Goal: Task Accomplishment & Management: Manage account settings

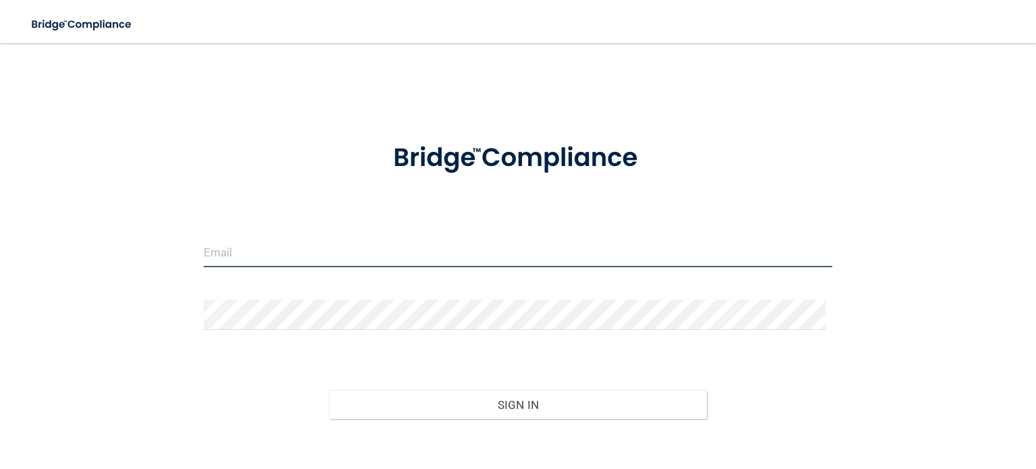
click at [321, 256] on input "email" at bounding box center [518, 252] width 629 height 30
type input "[EMAIL_ADDRESS][DOMAIN_NAME]"
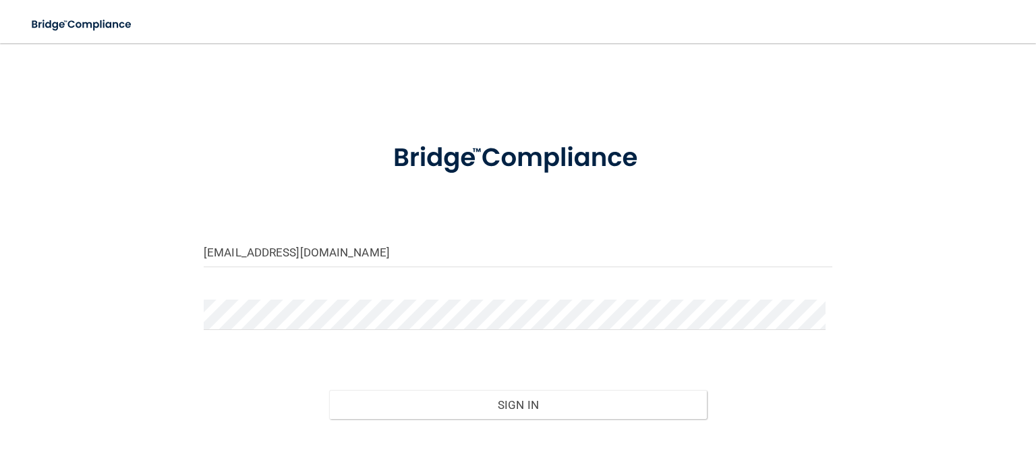
drag, startPoint x: 103, startPoint y: 229, endPoint x: 204, endPoint y: 284, distance: 115.0
click at [107, 231] on div "bgothard@hopkinsdermatology.com Invalid email/password. You don't have permissi…" at bounding box center [518, 272] width 982 height 430
click at [329, 390] on button "Sign In" at bounding box center [517, 405] width 377 height 30
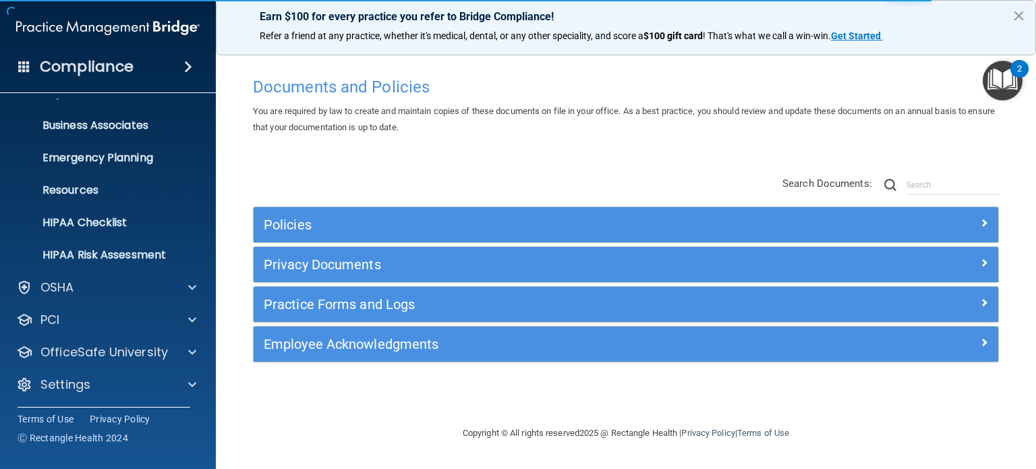
scroll to position [90, 0]
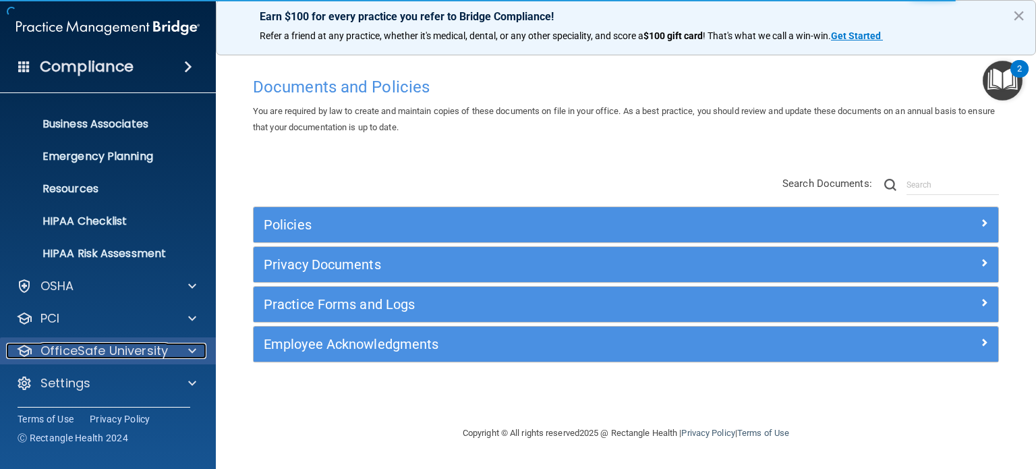
click at [84, 355] on p "OfficeSafe University" at bounding box center [104, 351] width 128 height 16
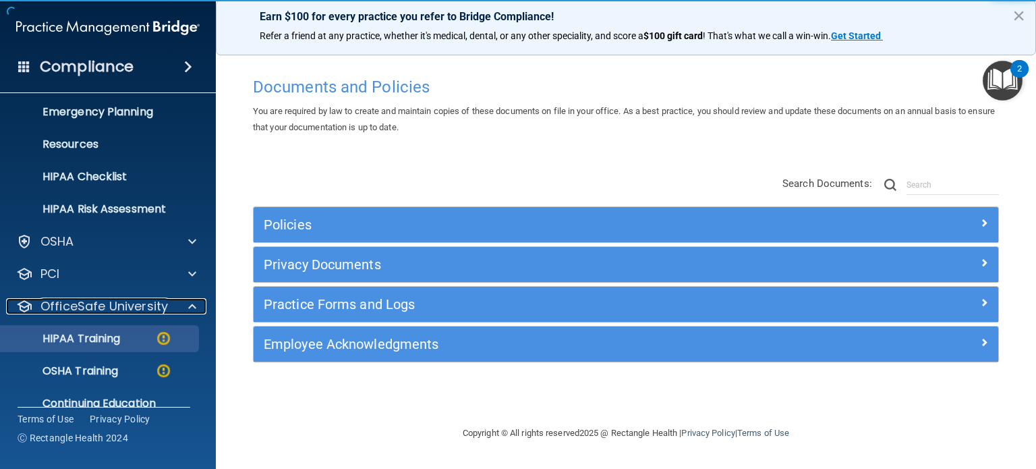
scroll to position [188, 0]
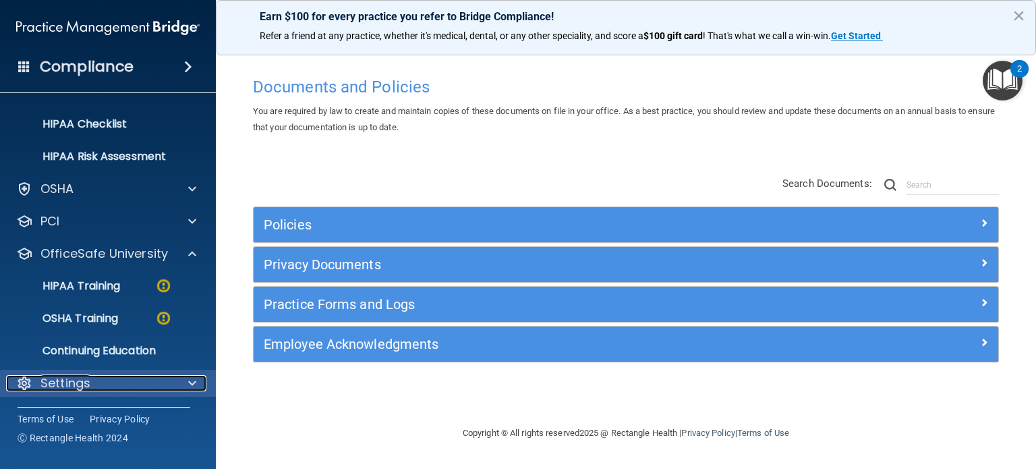
click at [59, 387] on p "Settings" at bounding box center [65, 383] width 50 height 16
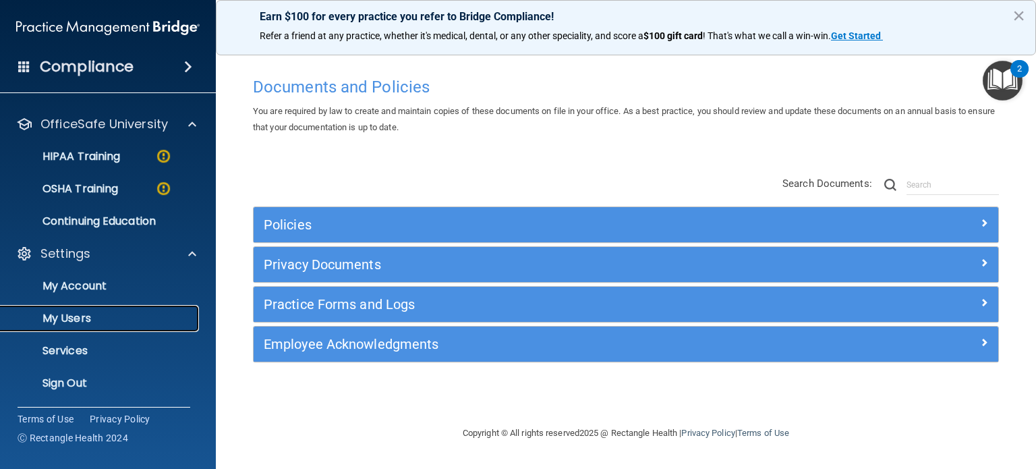
click at [81, 315] on p "My Users" at bounding box center [101, 318] width 184 height 13
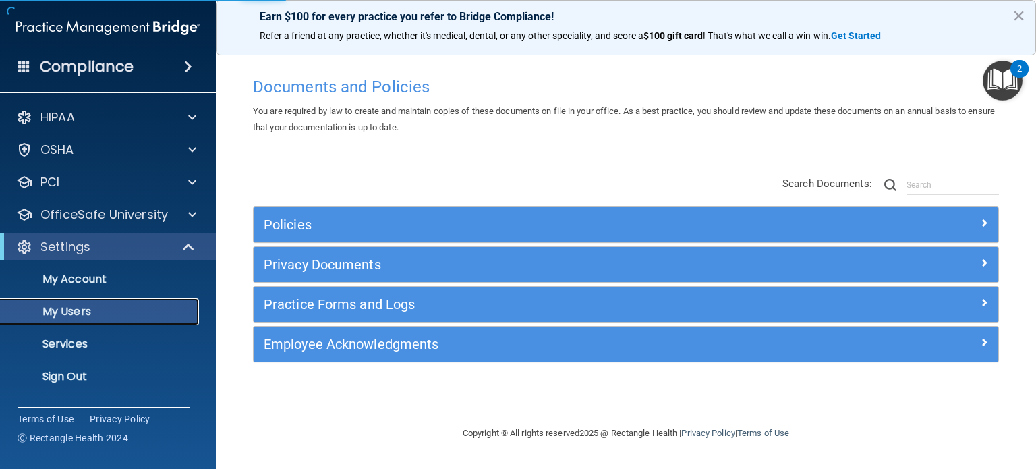
select select "20"
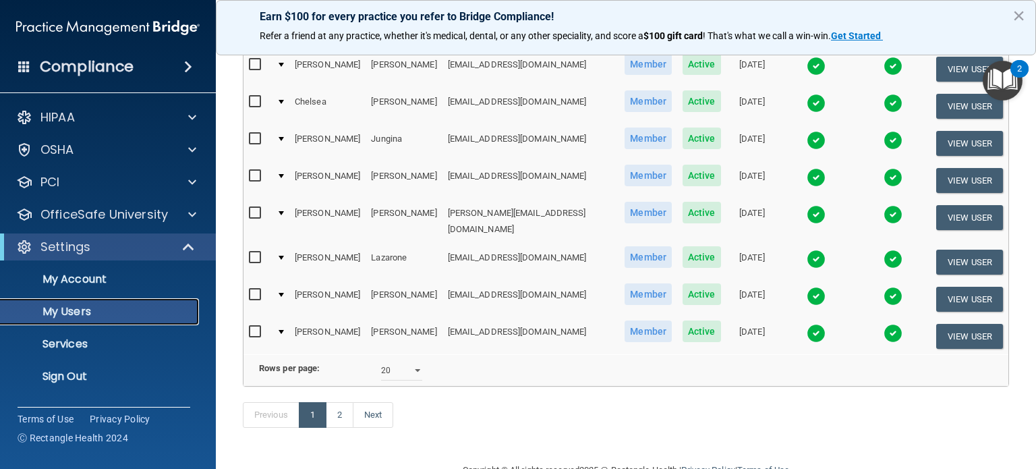
scroll to position [654, 0]
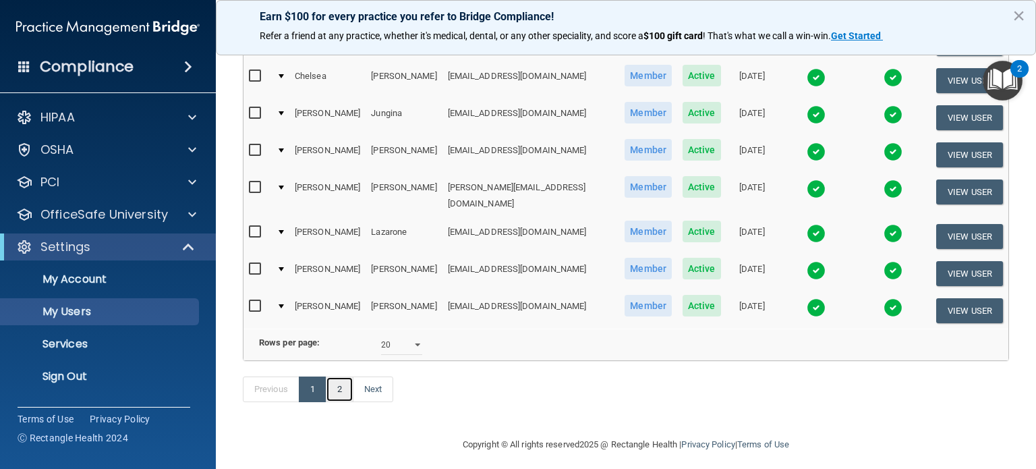
click at [341, 377] on link "2" at bounding box center [340, 389] width 28 height 26
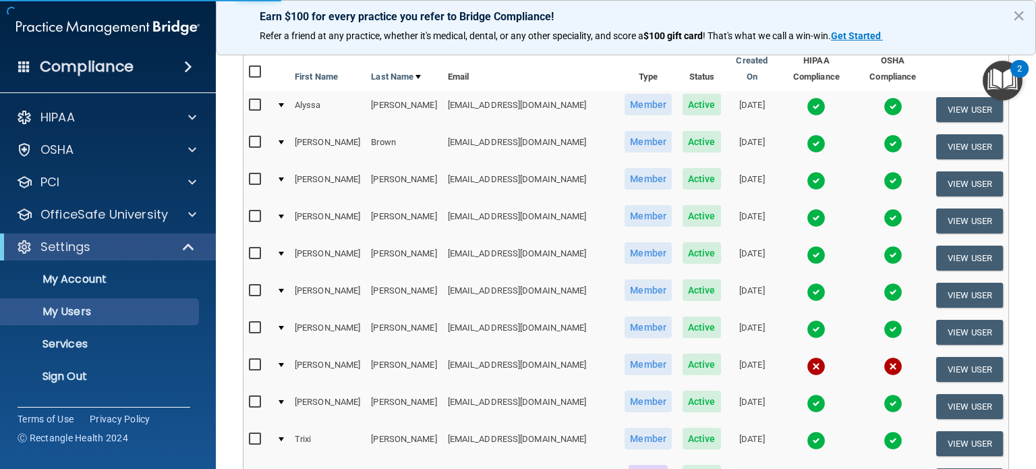
select select "20"
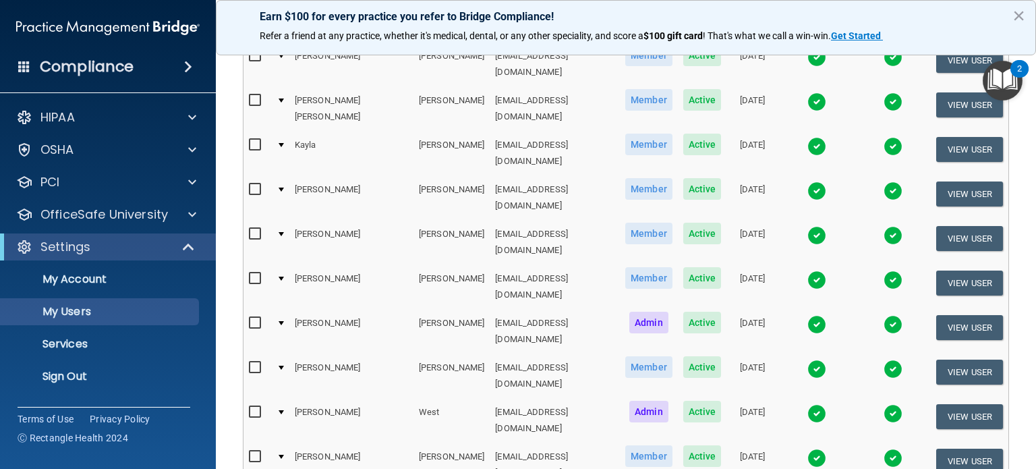
scroll to position [270, 0]
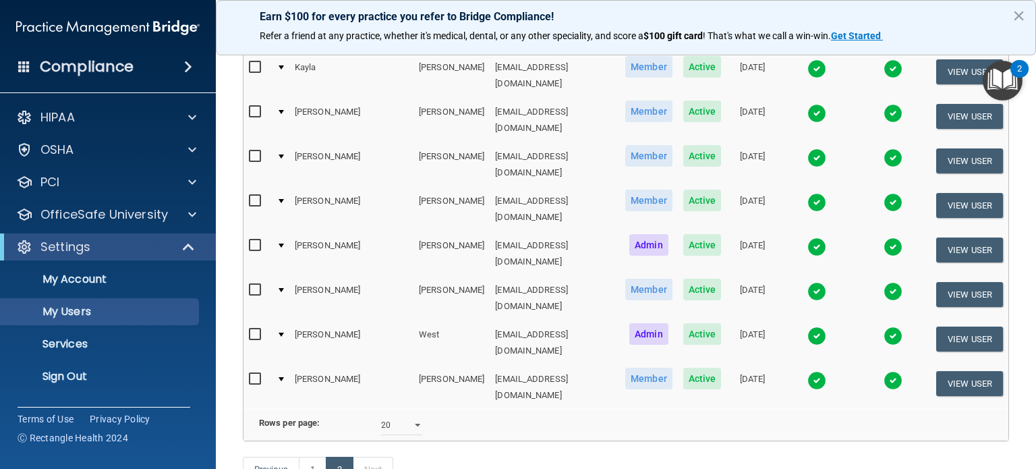
click at [256, 240] on input "checkbox" at bounding box center [257, 245] width 16 height 11
checkbox input "true"
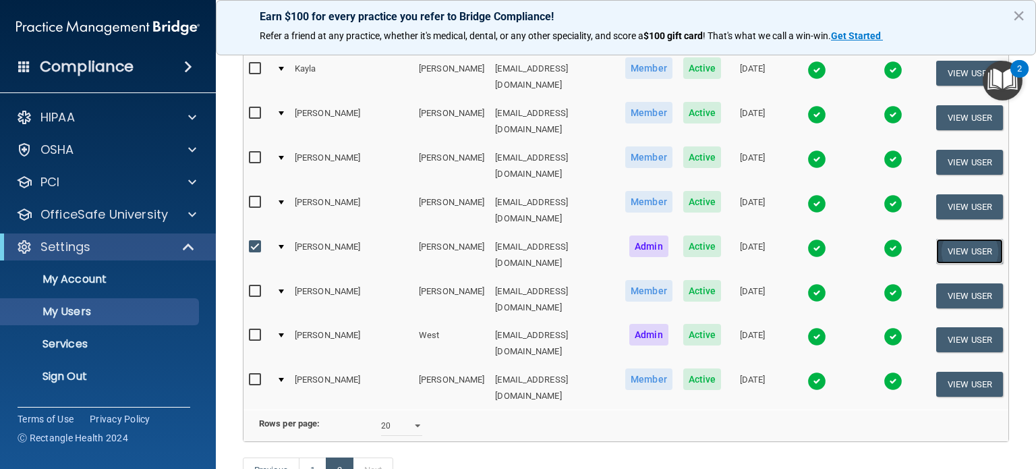
click at [967, 239] on button "View User" at bounding box center [970, 251] width 67 height 25
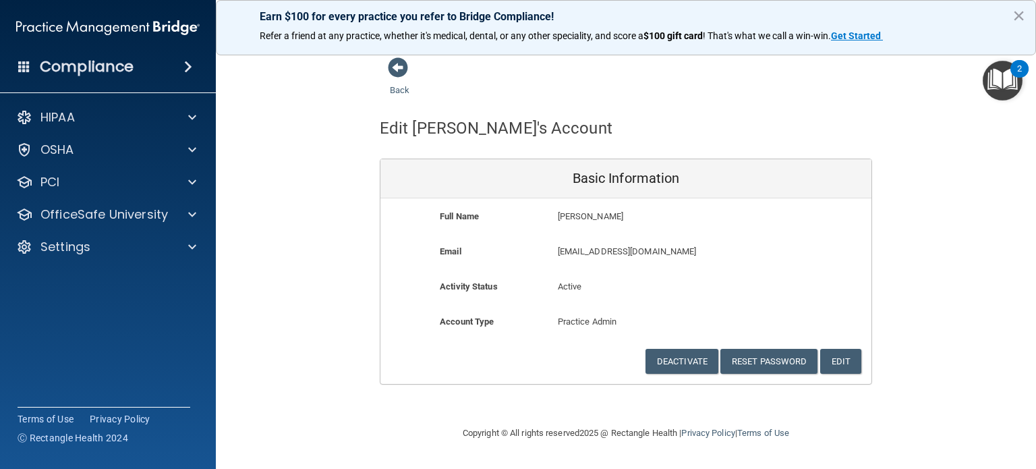
click at [950, 121] on div "Back Edit Angela's Account Basic Information Full Name Angela Rawls Angela Last…" at bounding box center [626, 221] width 766 height 328
click at [708, 360] on button "Deactivate" at bounding box center [682, 361] width 73 height 25
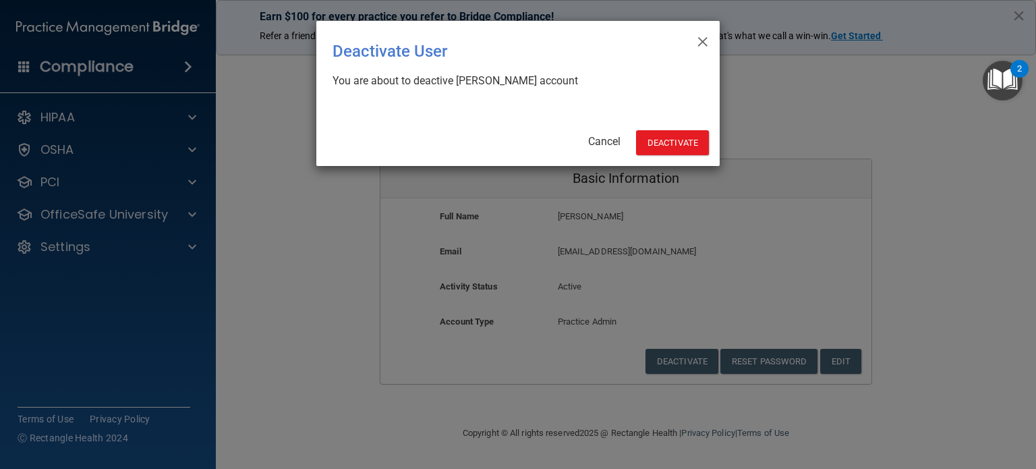
click at [669, 126] on div "× Close Deactivate User You are about to deactive Angela Rawls's account Cancel…" at bounding box center [517, 93] width 403 height 145
click at [658, 157] on div "× Close Deactivate User You are about to deactive Angela Rawls's account Cancel…" at bounding box center [517, 93] width 403 height 145
click at [663, 147] on button "Deactivate" at bounding box center [672, 142] width 73 height 25
